Goal: Download file/media

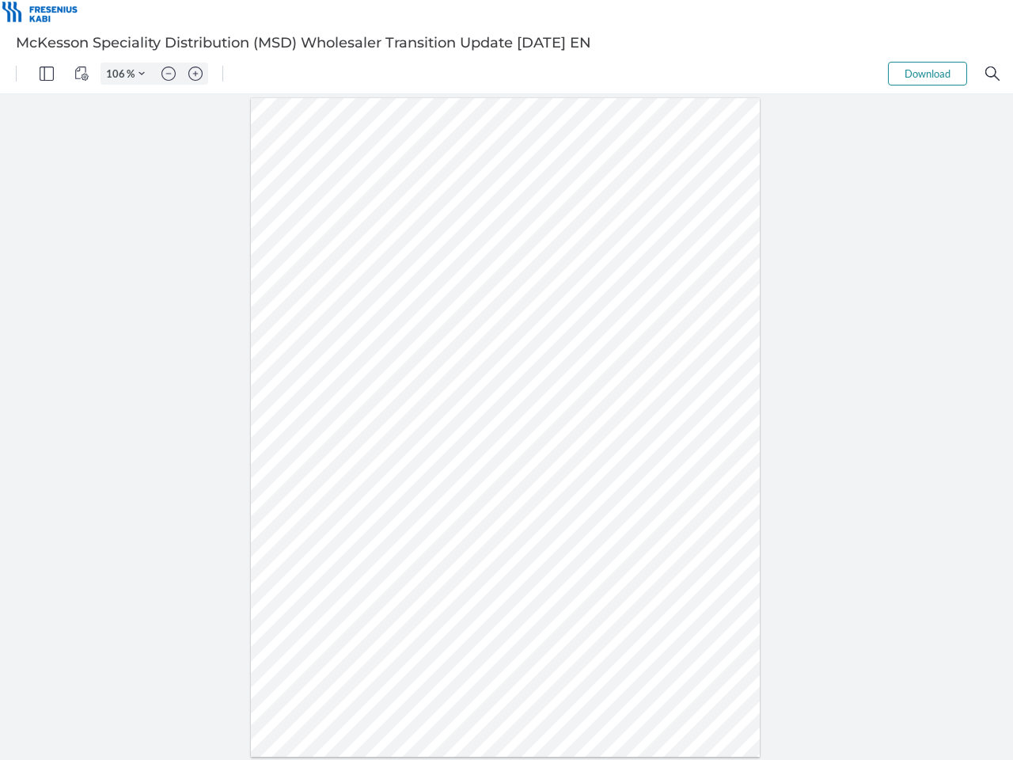
click at [47, 74] on img "Panel" at bounding box center [47, 74] width 14 height 14
click at [82, 74] on img "View Controls" at bounding box center [81, 74] width 14 height 14
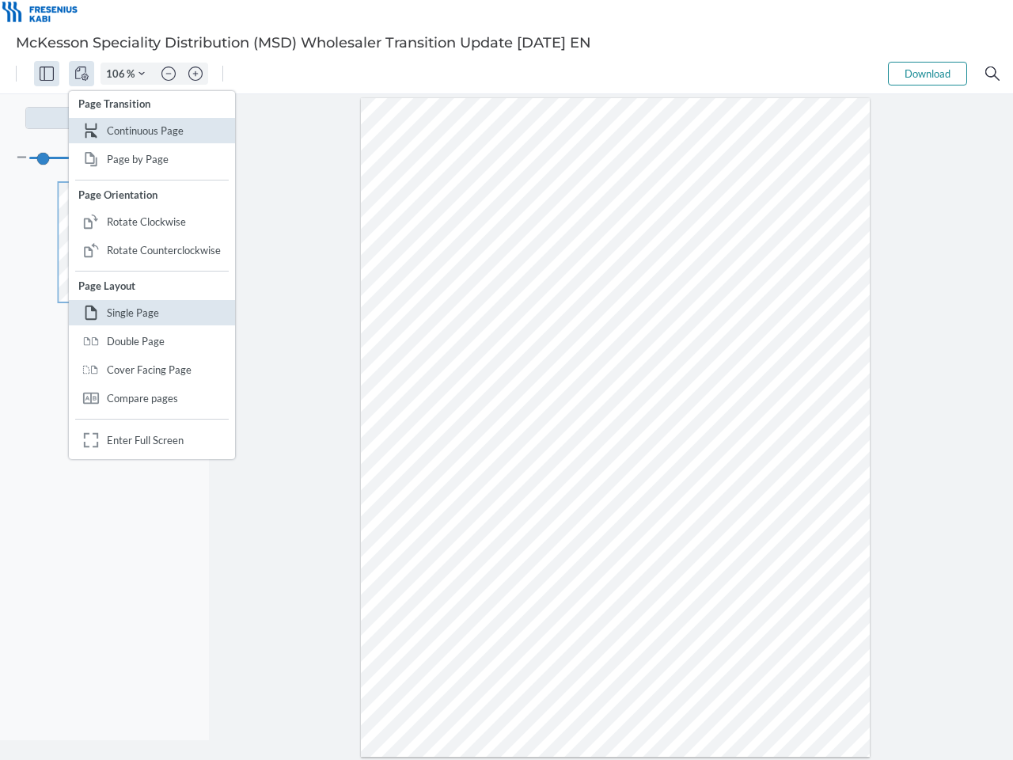
click at [118, 74] on input "106" at bounding box center [113, 74] width 25 height 14
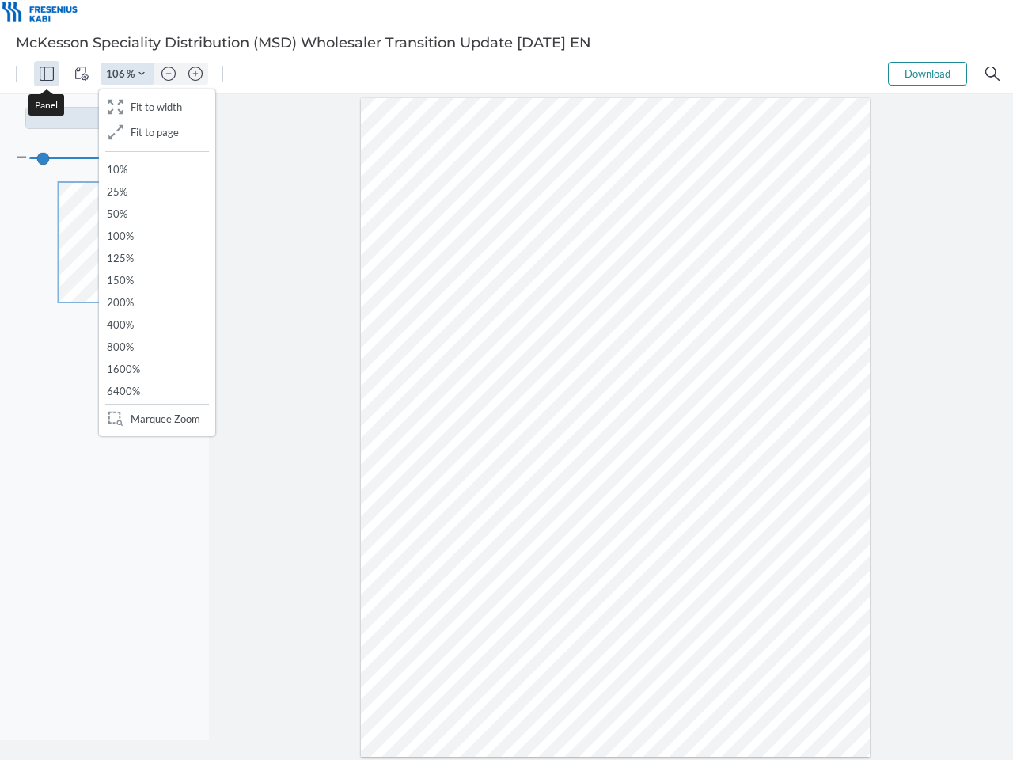
click at [142, 74] on img "Zoom Controls" at bounding box center [142, 73] width 6 height 6
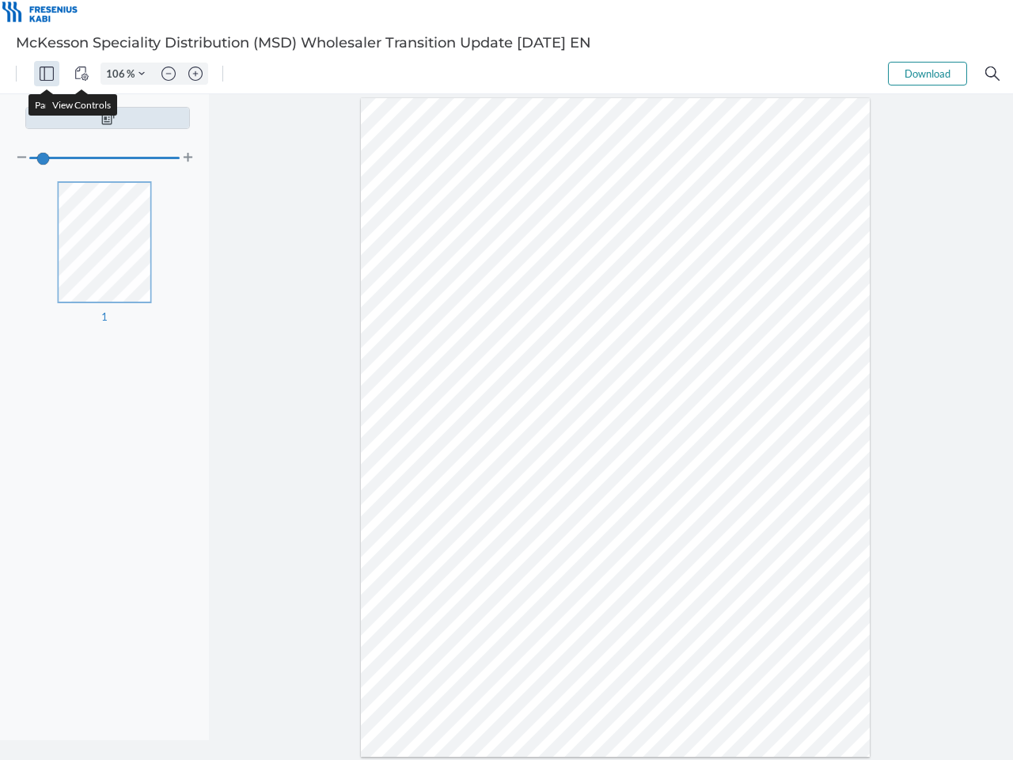
click at [169, 74] on img "Zoom out" at bounding box center [169, 74] width 14 height 14
click at [196, 74] on img "Zoom in" at bounding box center [195, 74] width 14 height 14
type input "106"
click at [928, 74] on button "Download" at bounding box center [927, 74] width 79 height 24
click at [993, 74] on img "Search" at bounding box center [993, 74] width 14 height 14
